Goal: Task Accomplishment & Management: Check status

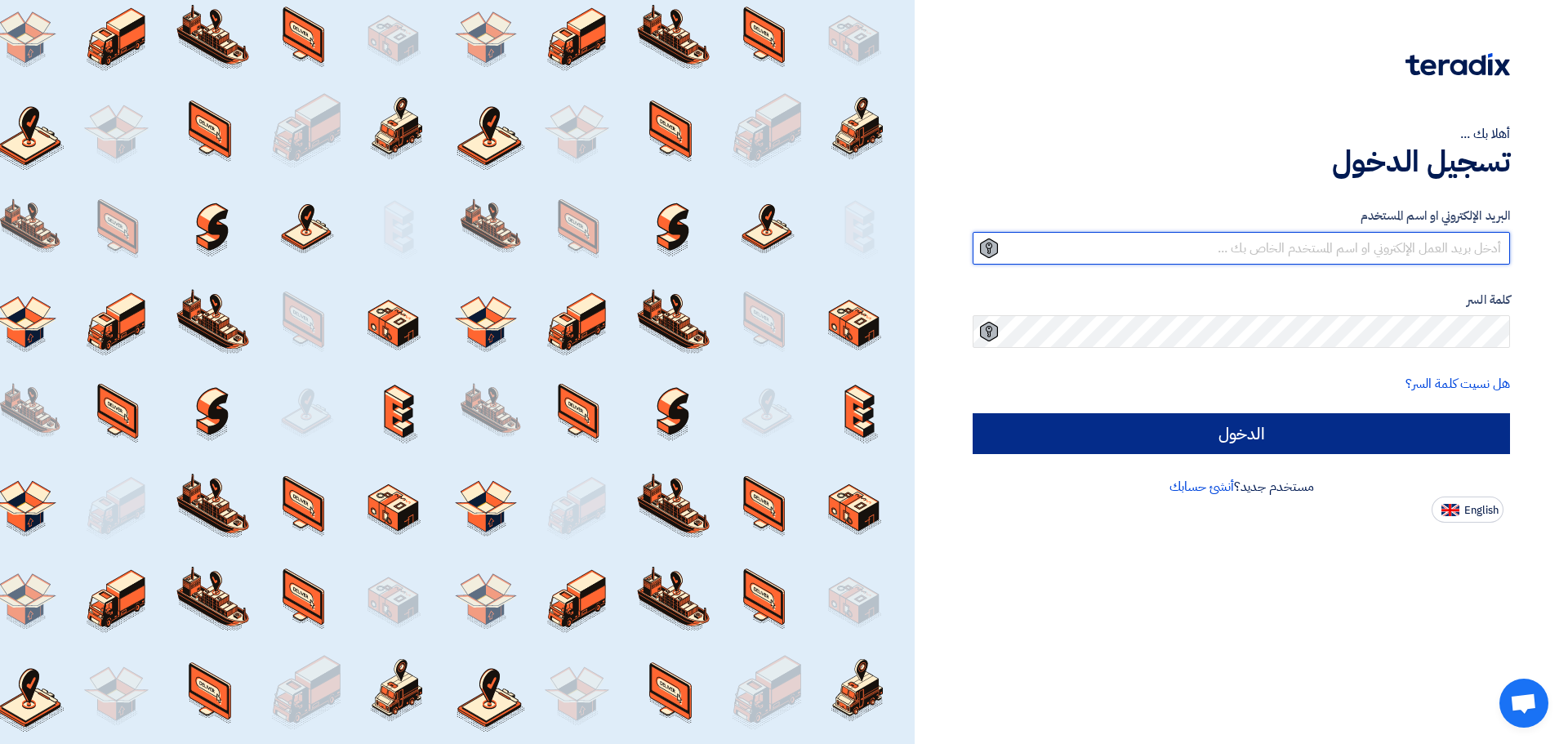
type input "[EMAIL_ADDRESS][DOMAIN_NAME]"
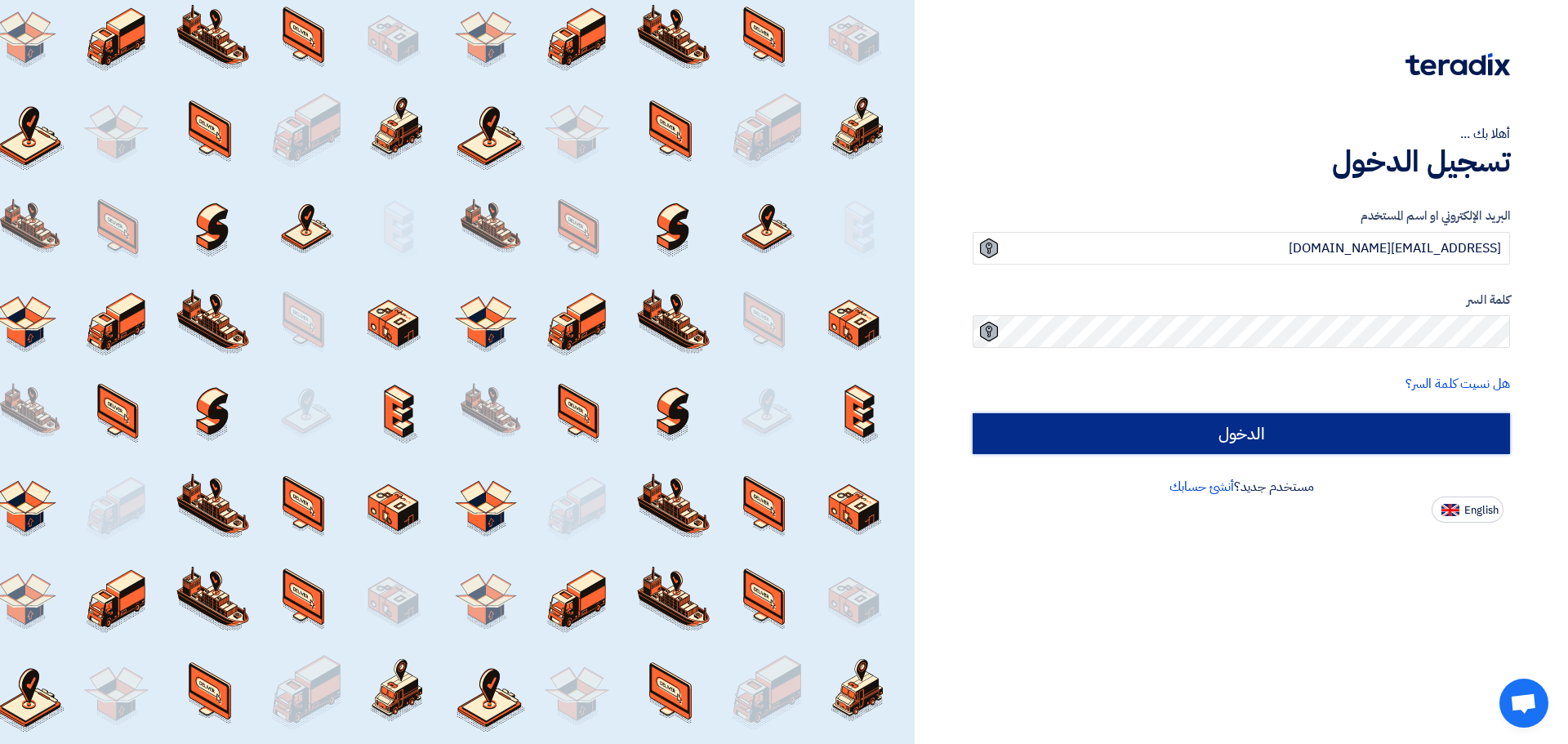
click at [1272, 421] on input "الدخول" at bounding box center [1242, 434] width 537 height 41
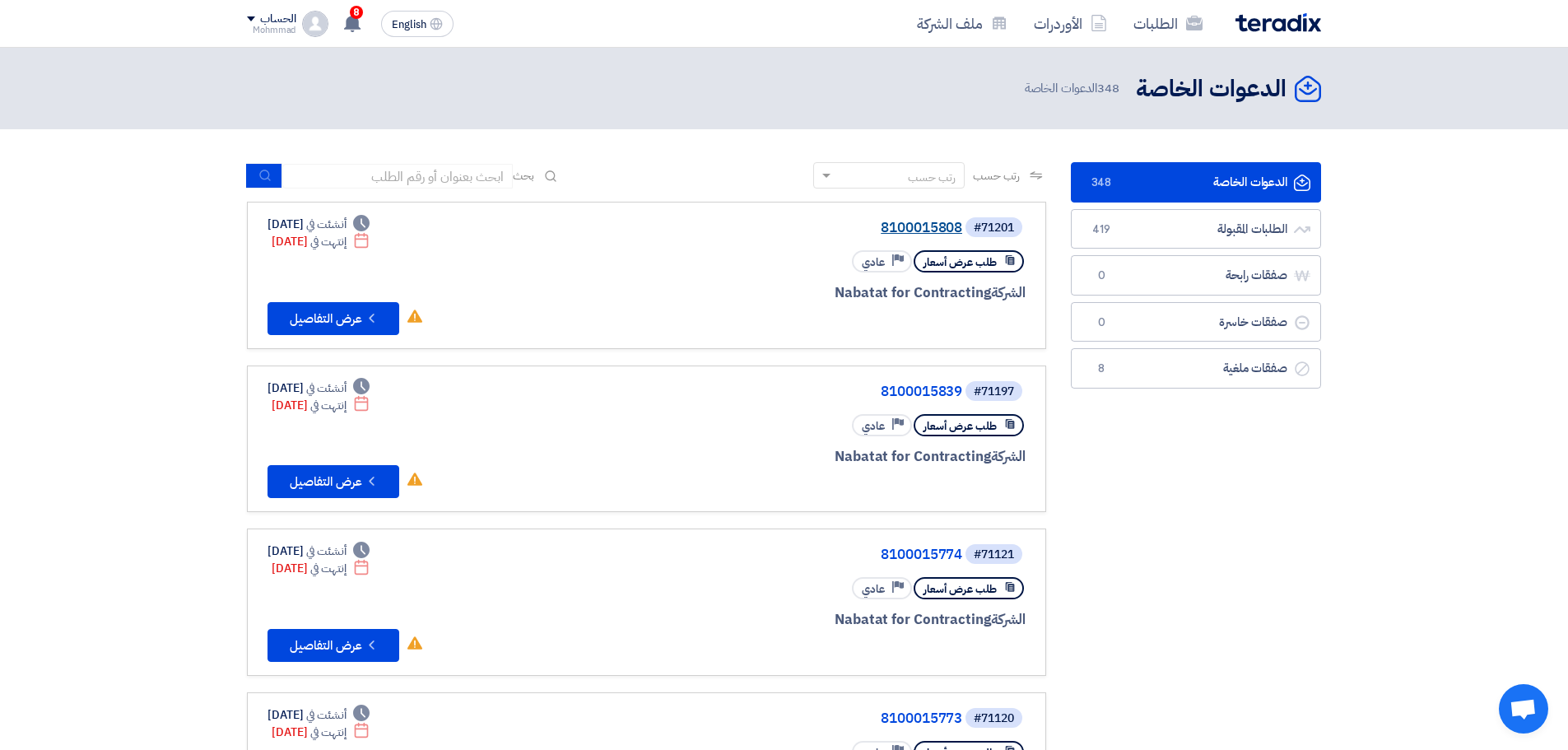
click at [914, 227] on link "8100015808" at bounding box center [798, 228] width 329 height 15
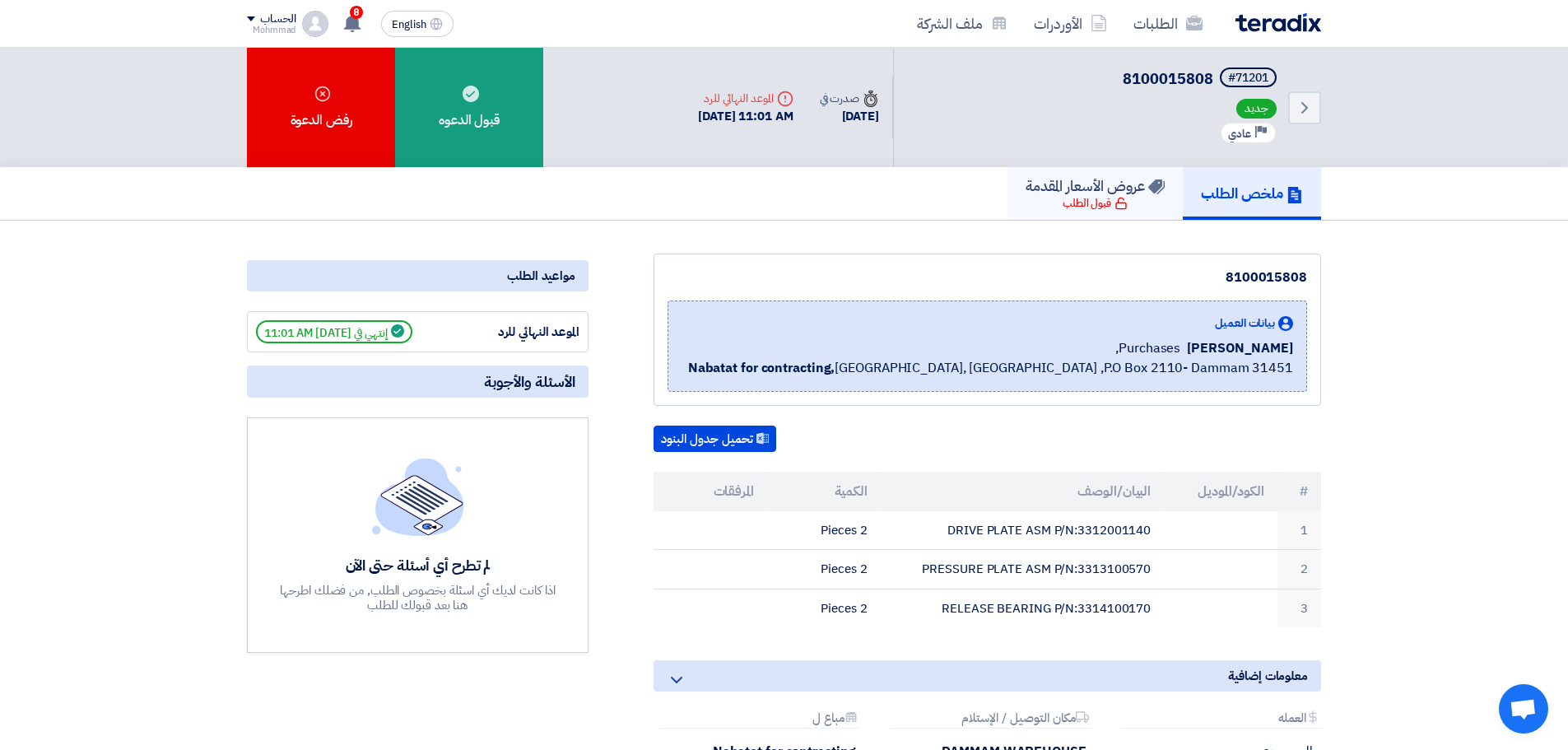
click at [1114, 193] on h5 "عروض الأسعار المقدمة" at bounding box center [1095, 185] width 139 height 19
click at [1309, 112] on icon "Back" at bounding box center [1304, 108] width 20 height 20
